Goal: Information Seeking & Learning: Learn about a topic

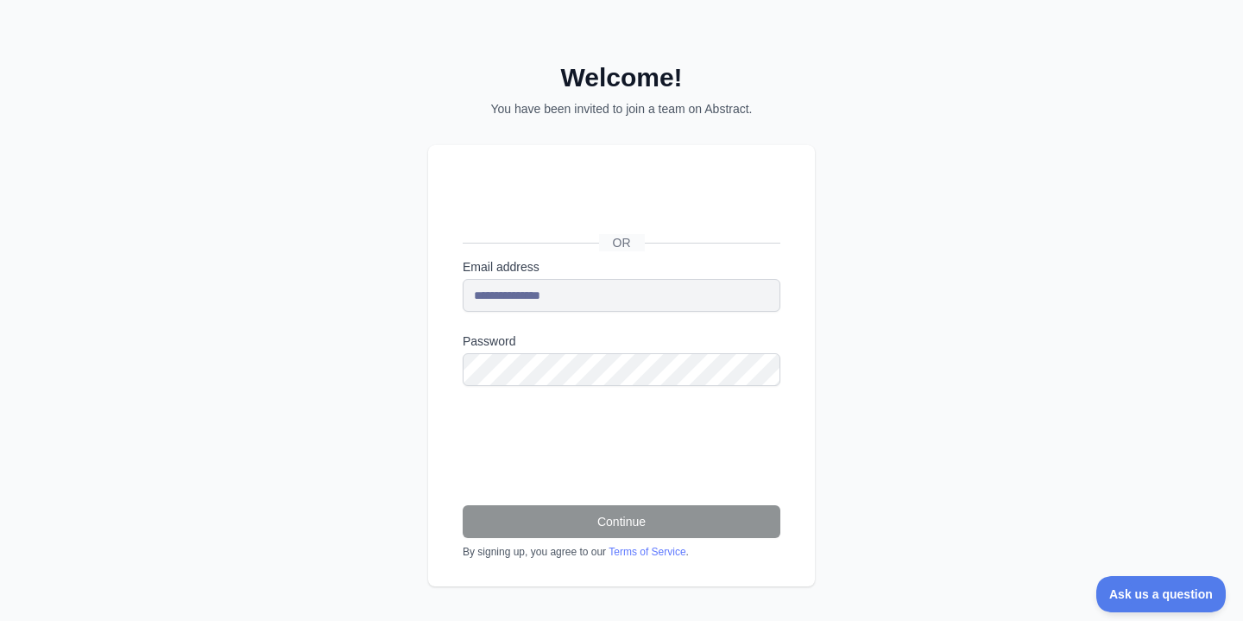
click at [654, 201] on div "Se connecter avec Google. S'ouvre dans un nouvel onglet." at bounding box center [620, 204] width 315 height 38
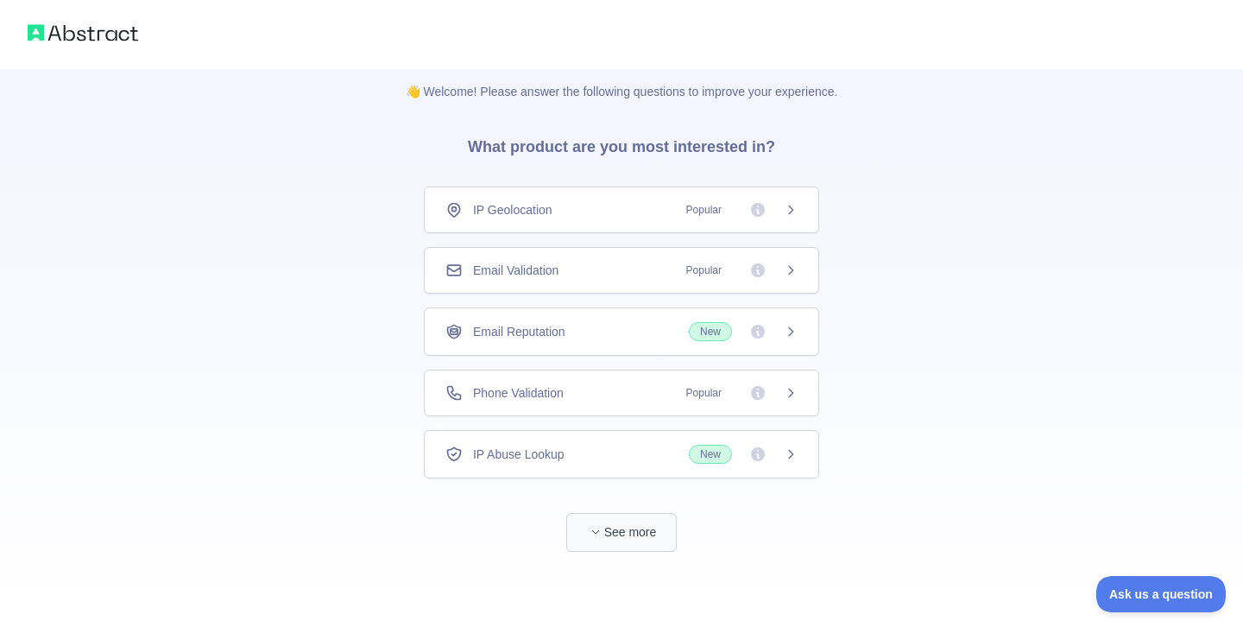
scroll to position [14, 0]
click at [624, 534] on button "See more" at bounding box center [621, 532] width 110 height 39
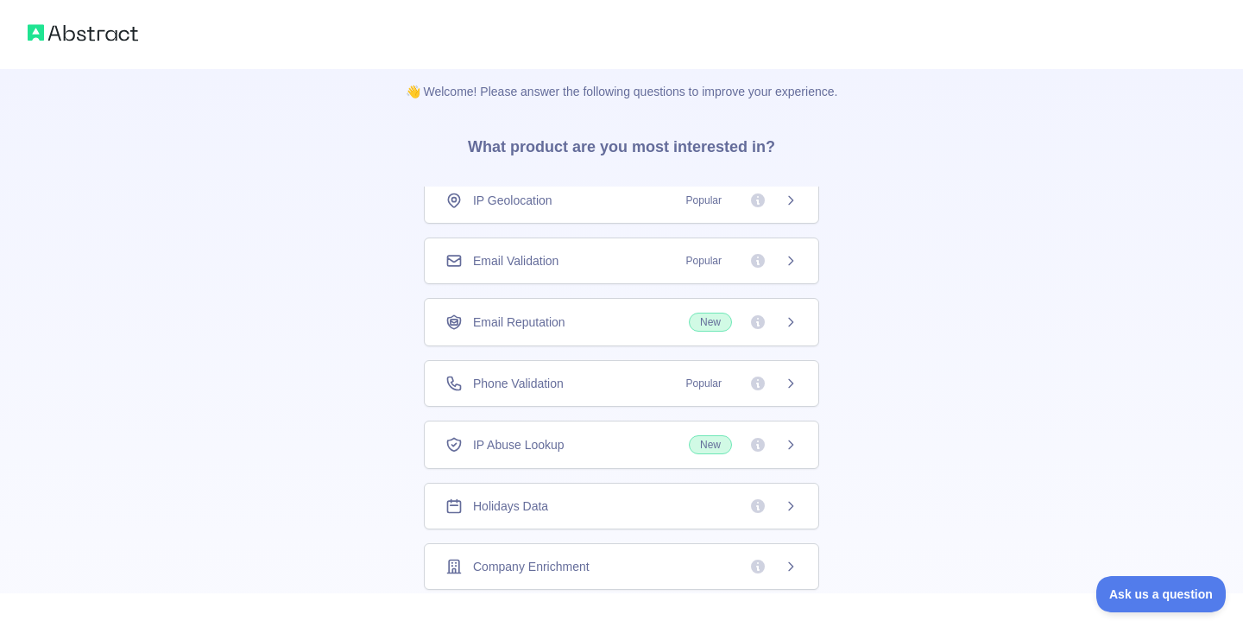
scroll to position [0, 0]
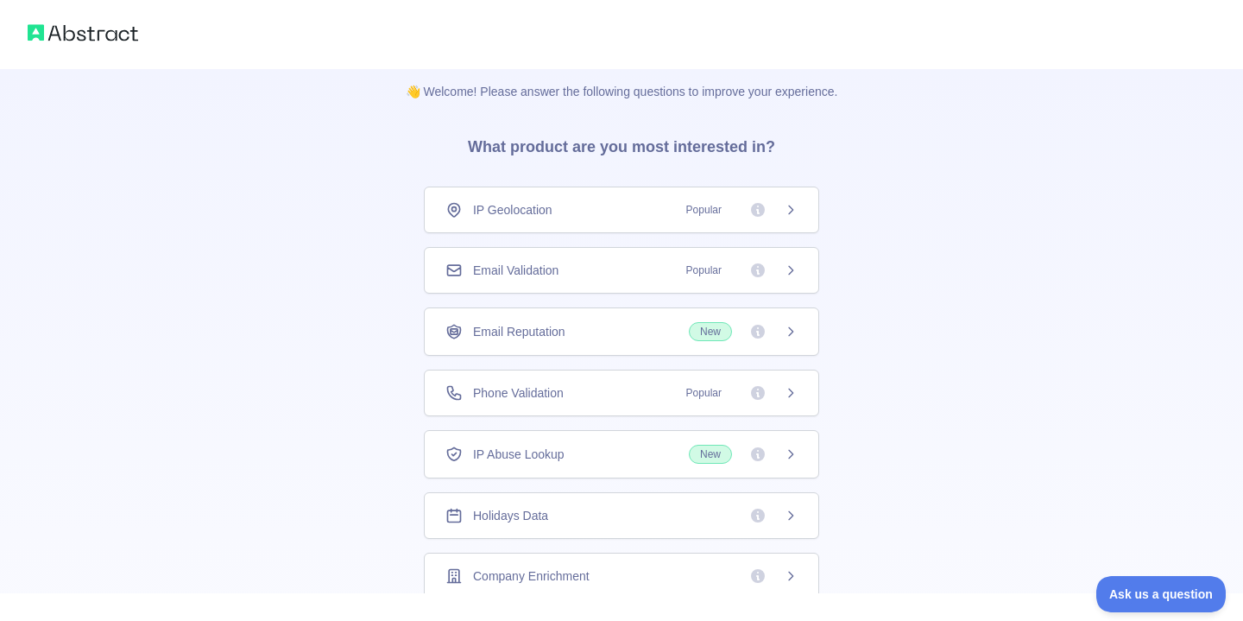
click at [680, 225] on div "IP Geolocation Popular" at bounding box center [621, 209] width 395 height 47
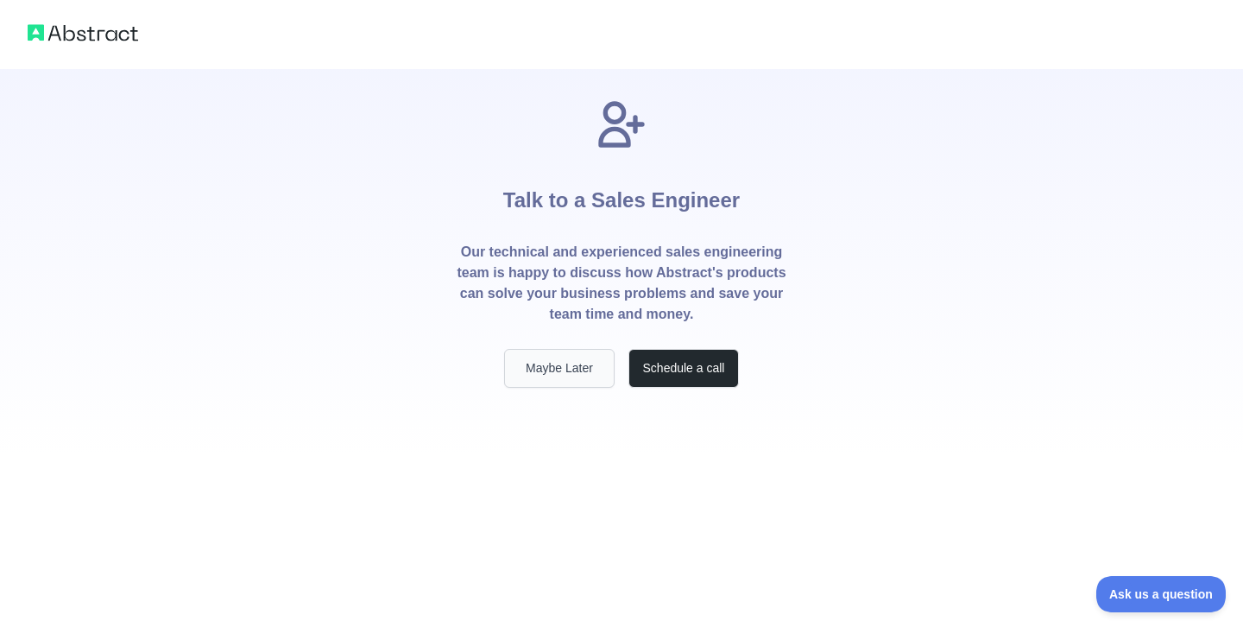
click at [558, 376] on button "Maybe Later" at bounding box center [559, 368] width 110 height 39
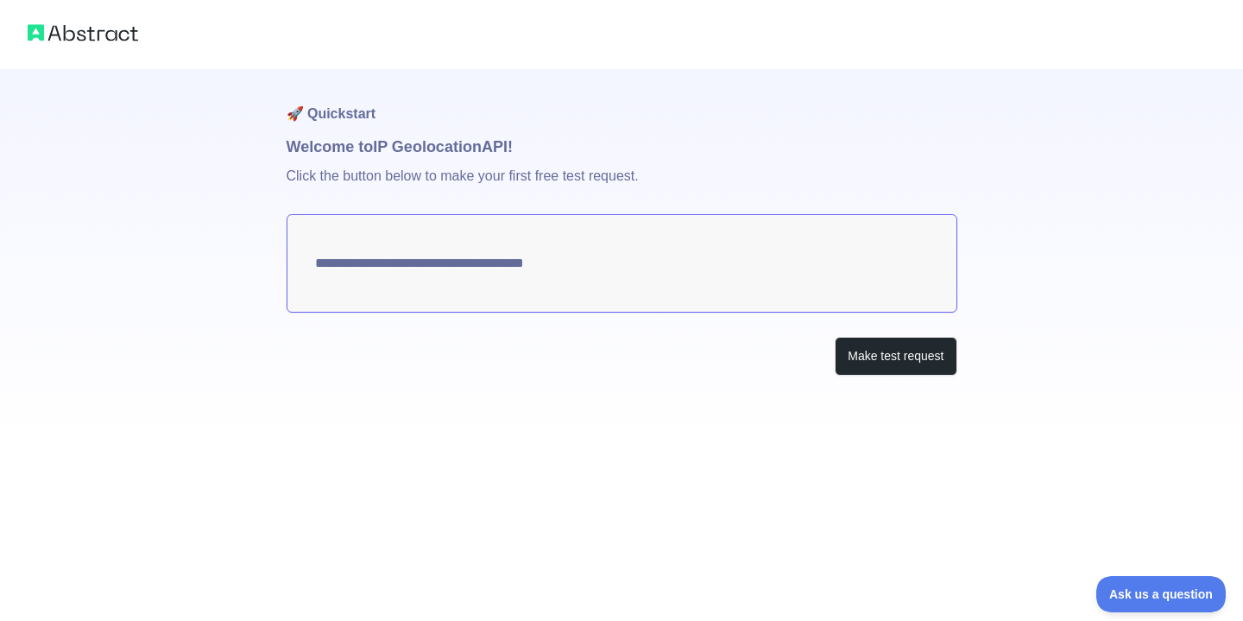
type textarea "**********"
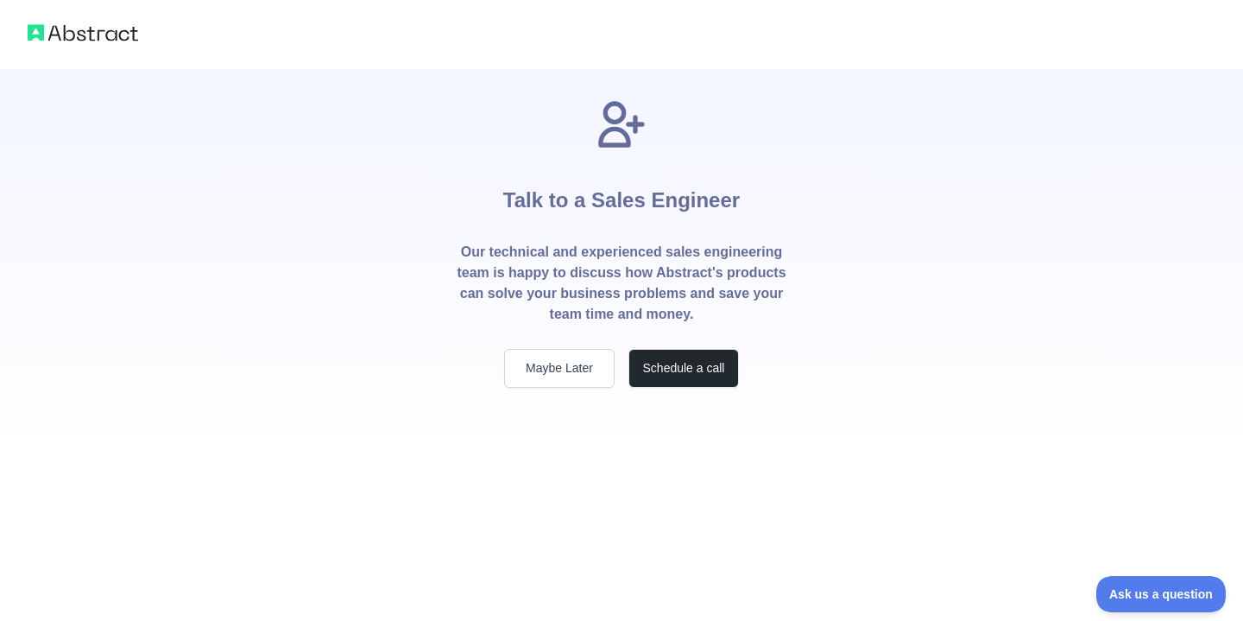
scroll to position [14, 0]
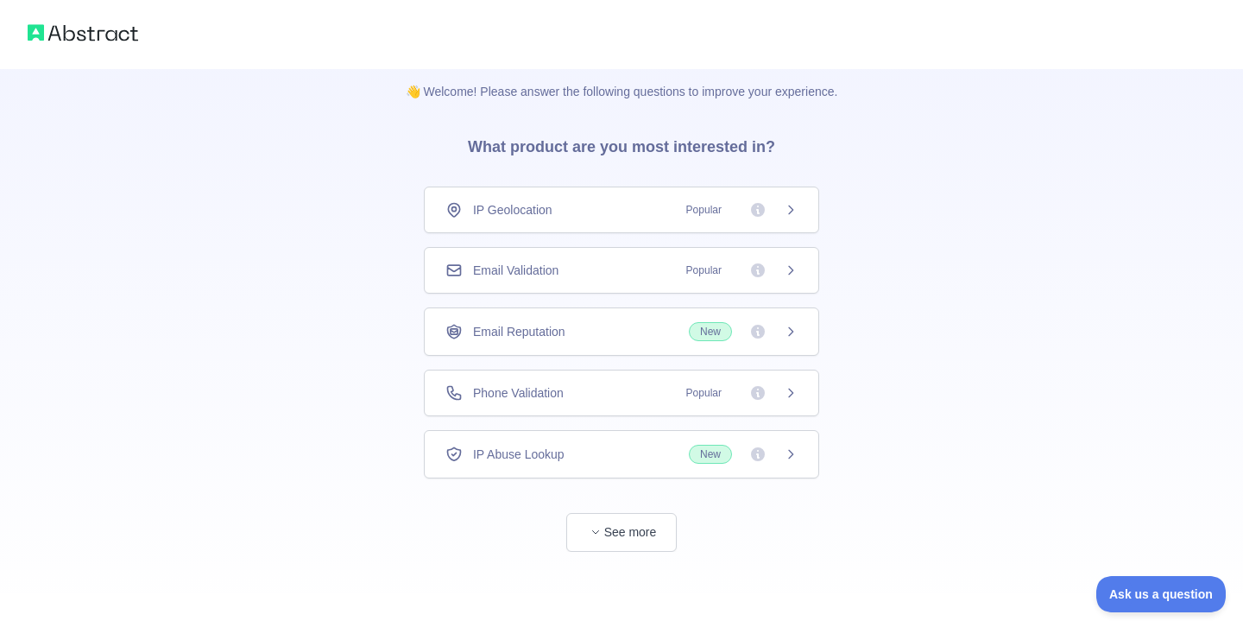
click at [584, 269] on div "Email Validation Popular" at bounding box center [621, 270] width 352 height 17
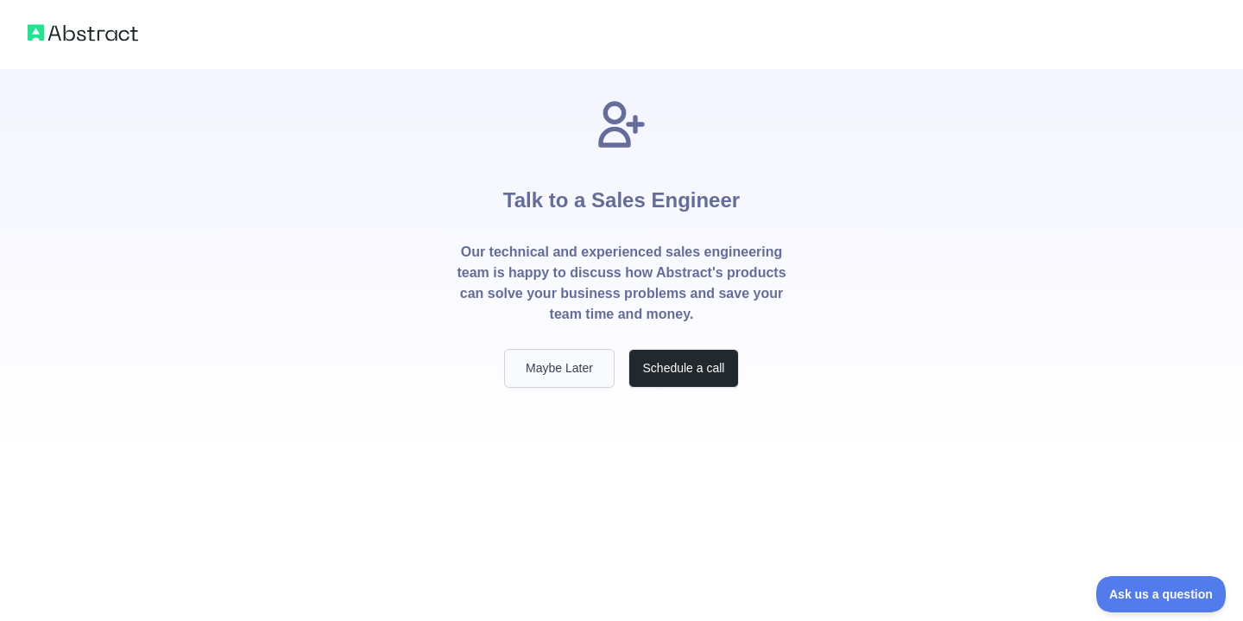
click at [584, 375] on button "Maybe Later" at bounding box center [559, 368] width 110 height 39
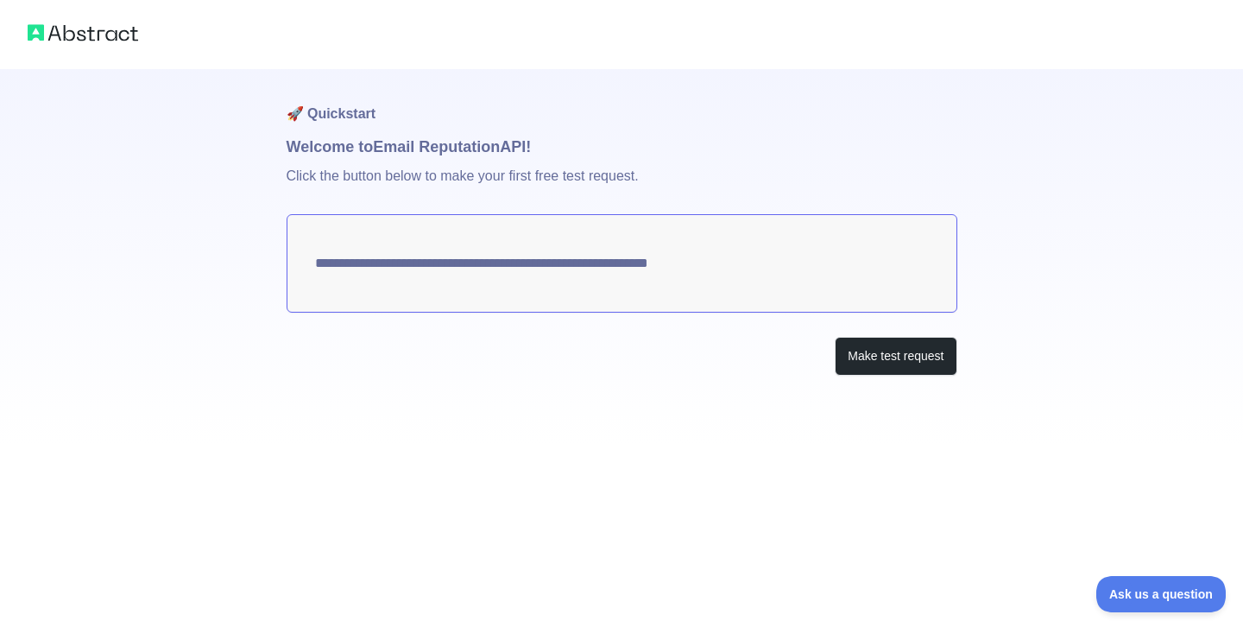
click at [69, 35] on img at bounding box center [83, 33] width 110 height 24
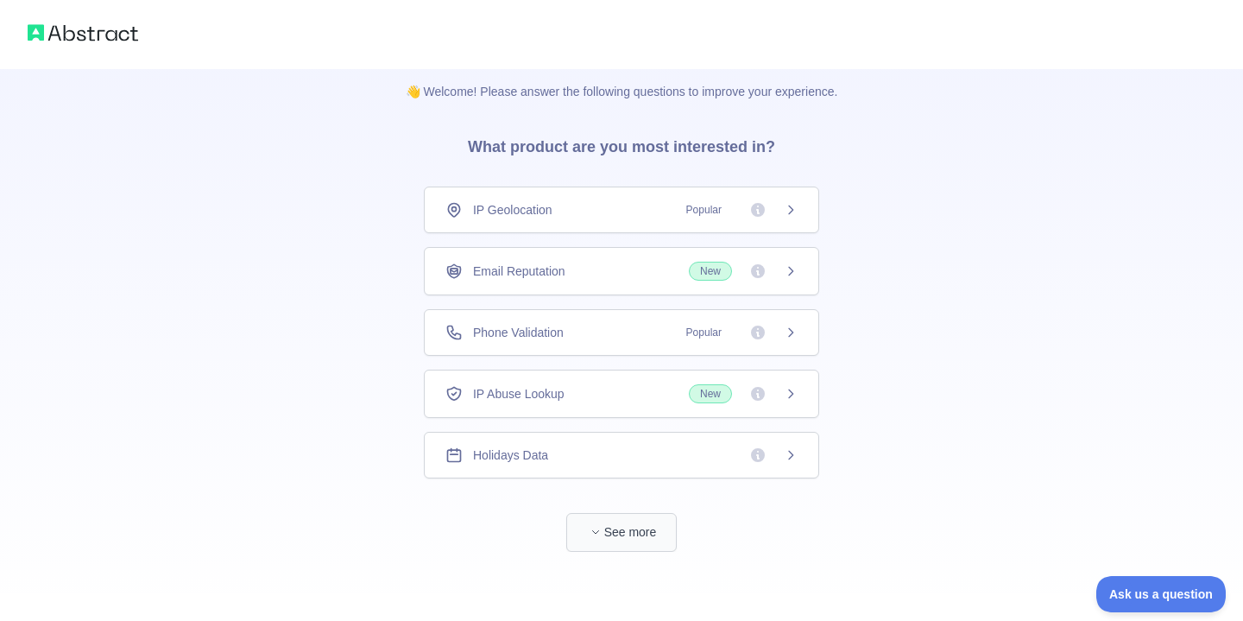
scroll to position [14, 0]
click at [613, 538] on button "See more" at bounding box center [621, 532] width 110 height 39
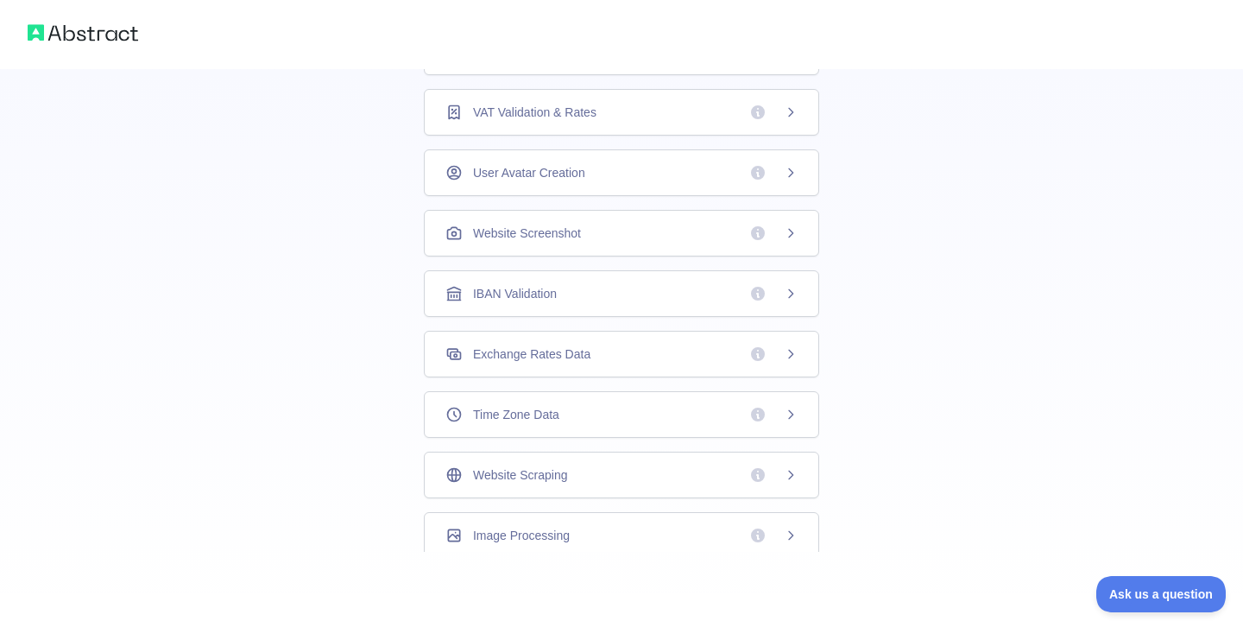
scroll to position [477, 0]
click at [1126, 587] on span "Ask us a question" at bounding box center [1152, 591] width 129 height 12
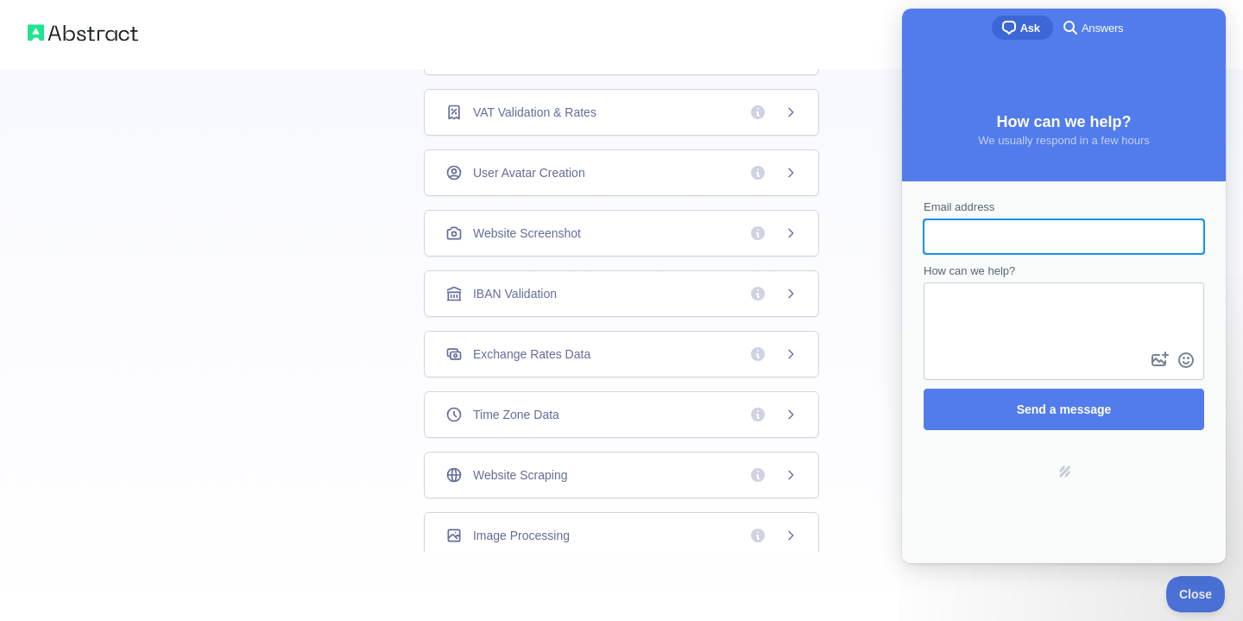
scroll to position [0, 0]
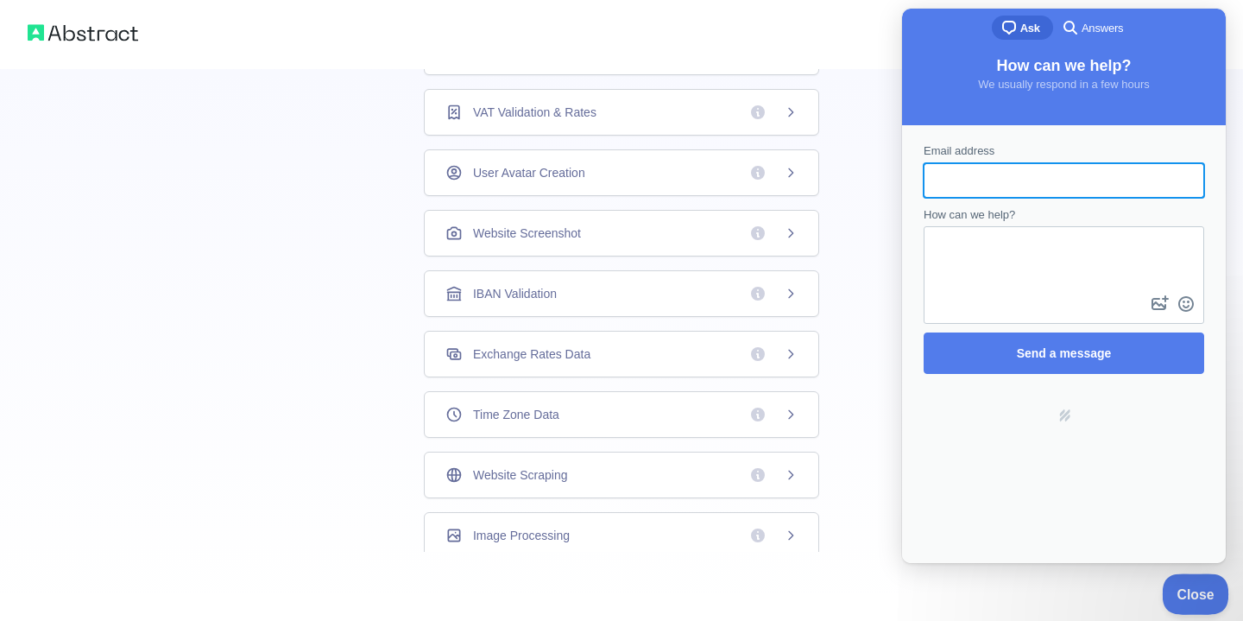
click at [1196, 583] on button "Close" at bounding box center [1191, 591] width 59 height 36
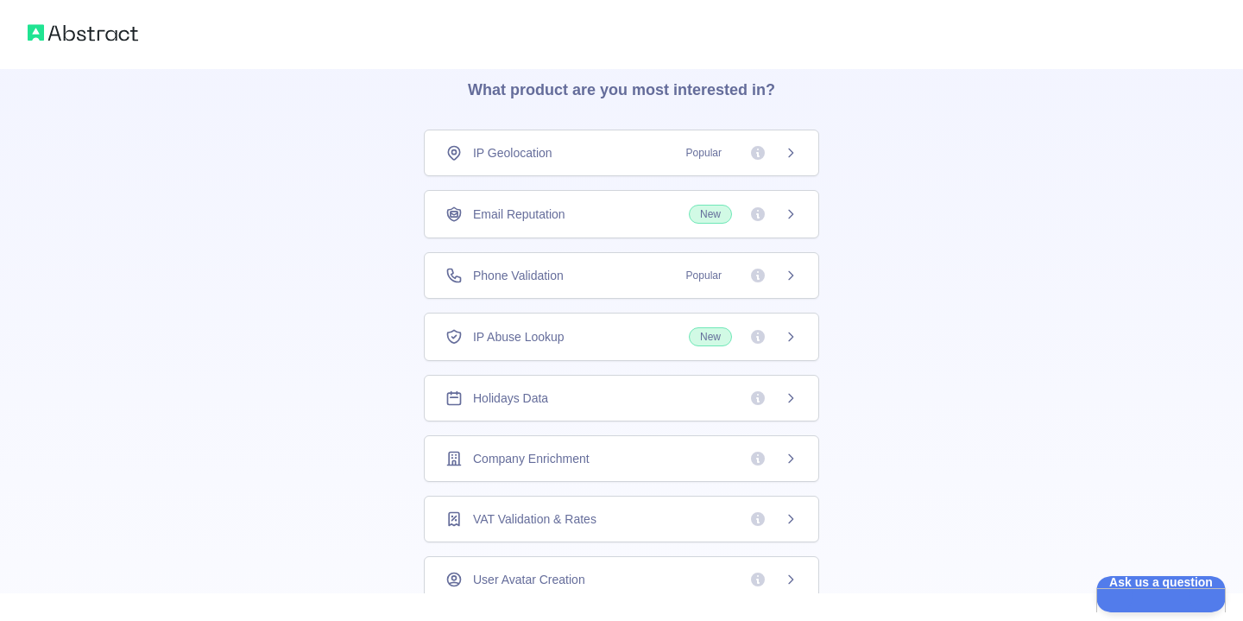
scroll to position [79, 0]
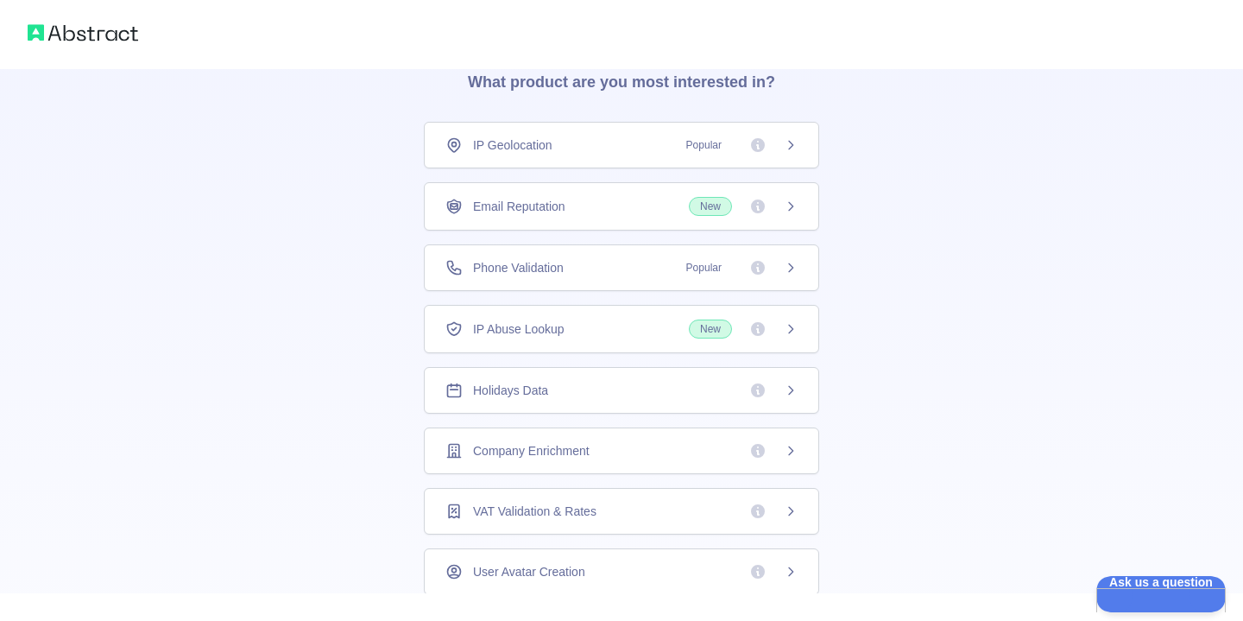
click at [649, 148] on div "IP Geolocation Popular" at bounding box center [621, 144] width 352 height 17
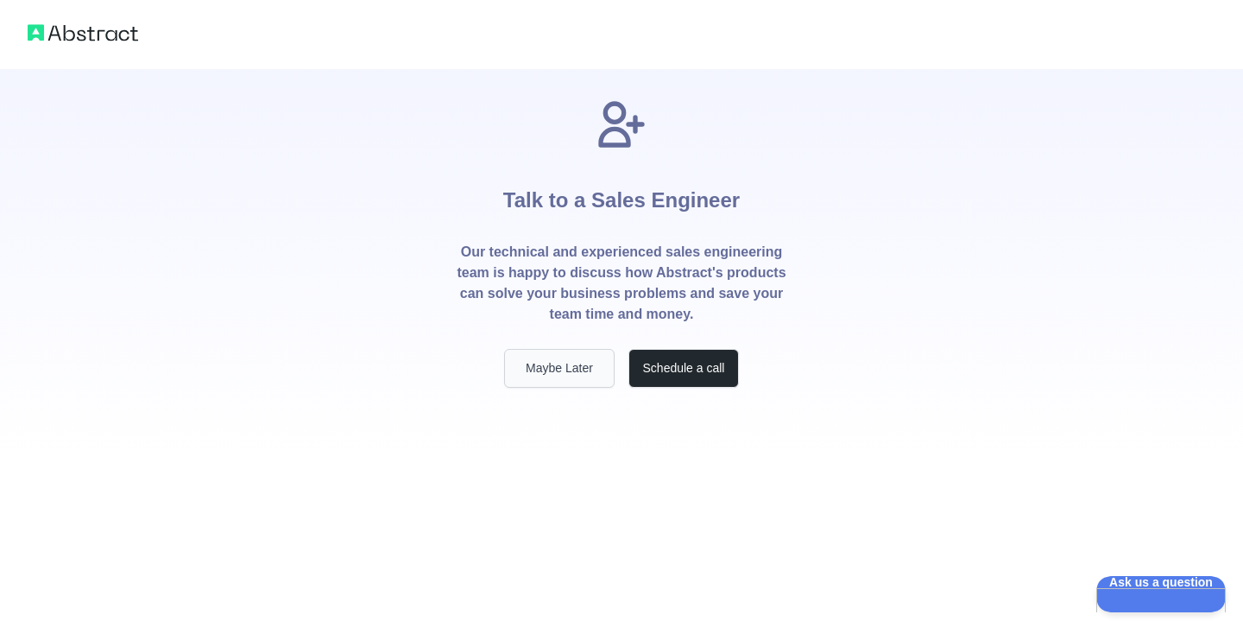
click at [571, 378] on button "Maybe Later" at bounding box center [559, 368] width 110 height 39
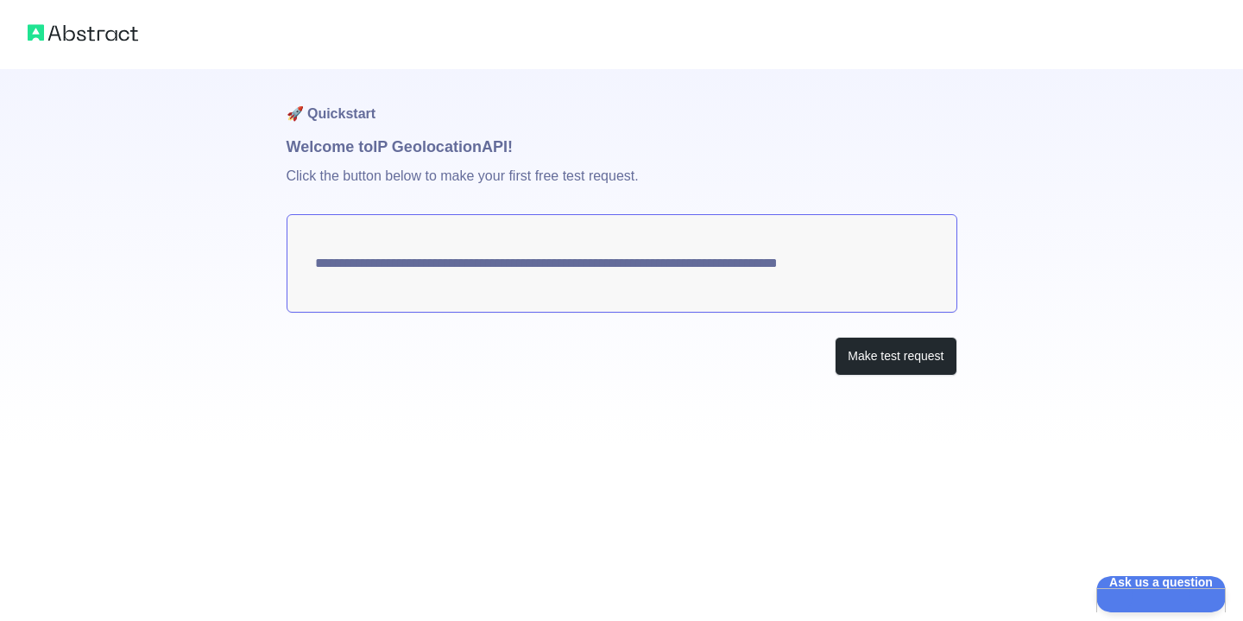
click at [581, 273] on textarea "**********" at bounding box center [622, 263] width 671 height 98
click at [913, 361] on button "Make test request" at bounding box center [896, 356] width 122 height 39
